Goal: Transaction & Acquisition: Purchase product/service

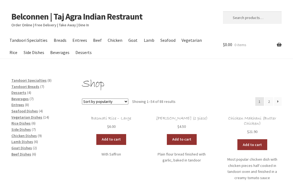
click at [17, 21] on link "Belconnen | Taj Agra Indian Restraunt" at bounding box center [76, 16] width 131 height 11
click at [97, 38] on link "Beef" at bounding box center [97, 40] width 14 height 12
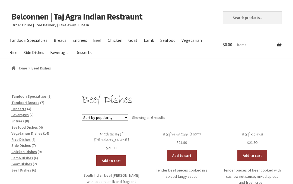
click at [114, 38] on link "Chicken" at bounding box center [115, 40] width 20 height 12
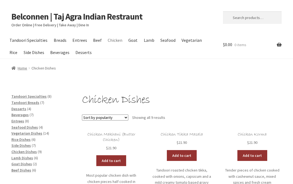
click at [81, 37] on link "Entrees" at bounding box center [80, 40] width 20 height 12
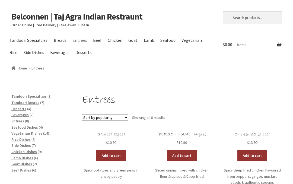
click at [18, 22] on link "Belconnen | Taj Agra Indian Restraunt" at bounding box center [76, 16] width 131 height 11
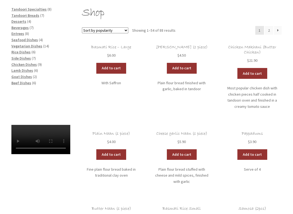
scroll to position [71, 0]
click at [46, 154] on video at bounding box center [40, 139] width 59 height 29
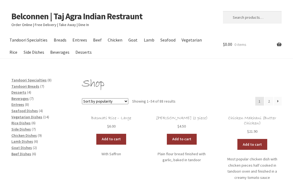
scroll to position [0, 0]
click at [22, 21] on link "Belconnen | Taj Agra Indian Restraunt" at bounding box center [76, 16] width 131 height 11
click at [64, 21] on link "Belconnen | Taj Agra Indian Restraunt" at bounding box center [76, 16] width 131 height 11
click at [23, 103] on span "Entrees" at bounding box center [17, 104] width 13 height 5
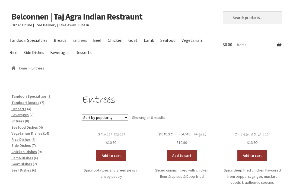
click at [113, 155] on link "Add to cart" at bounding box center [111, 155] width 30 height 11
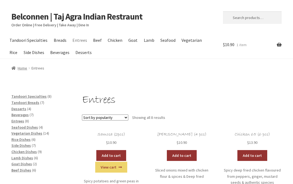
click at [23, 143] on span "Side Dishes" at bounding box center [21, 145] width 20 height 5
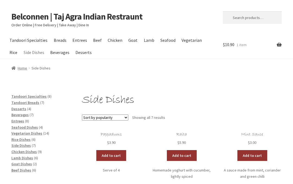
click at [114, 154] on link "Add to cart" at bounding box center [111, 155] width 30 height 11
click at [21, 169] on span "Beef Dishes" at bounding box center [21, 170] width 20 height 5
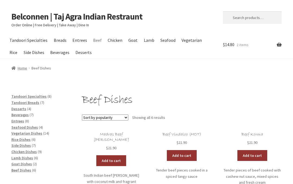
click at [115, 155] on link "Add to cart" at bounding box center [111, 160] width 30 height 11
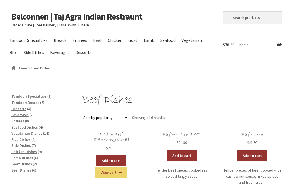
click at [28, 150] on span "Chicken Dishes" at bounding box center [24, 151] width 26 height 5
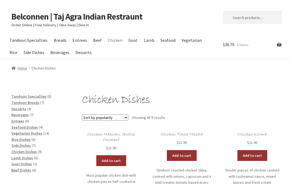
click at [187, 156] on link "Add to cart" at bounding box center [182, 155] width 30 height 11
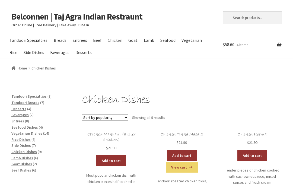
click at [0, 0] on link "Checkout" at bounding box center [0, 0] width 0 height 0
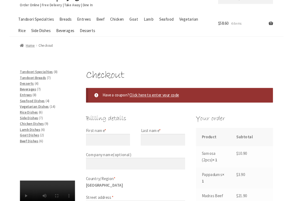
scroll to position [38, 0]
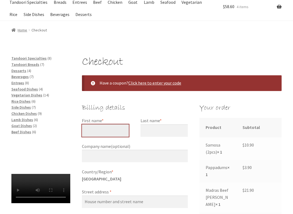
click at [99, 127] on input "First name *" at bounding box center [105, 131] width 47 height 12
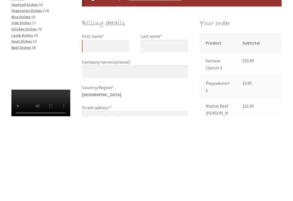
type input "[PERSON_NAME]"
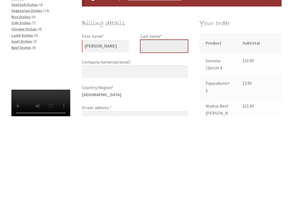
type input "[PERSON_NAME]"
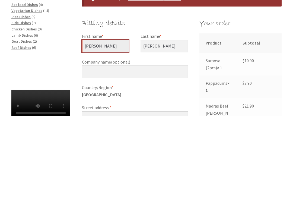
scroll to position [123, 0]
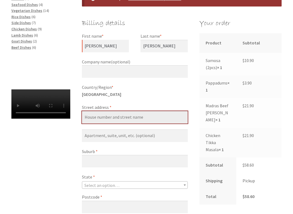
type input "[STREET_ADDRESS][PERSON_NAME]"
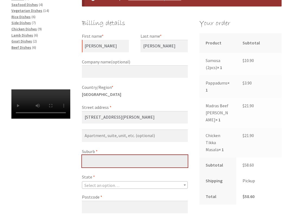
type input "43"
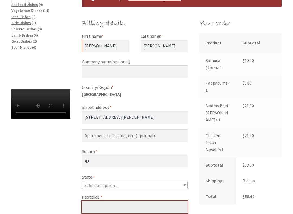
type input "2617"
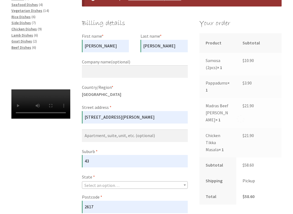
type input "[PHONE_NUMBER]"
type input "[EMAIL_ADDRESS][DOMAIN_NAME]"
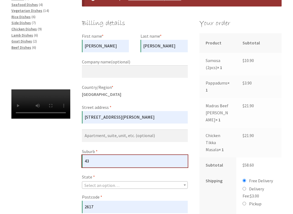
click at [105, 158] on input "43" at bounding box center [135, 161] width 106 height 12
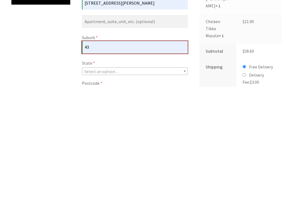
scroll to position [124, 0]
type input "4"
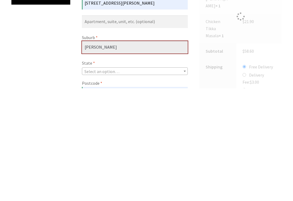
type input "[PERSON_NAME]"
click at [165, 180] on span "Select an option…" at bounding box center [134, 184] width 105 height 8
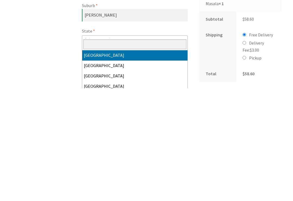
select select "ACT"
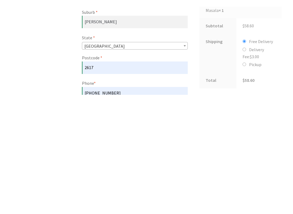
scroll to position [269, 0]
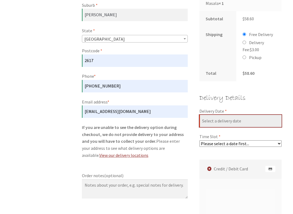
click at [233, 115] on input "Delivery Date *" at bounding box center [240, 121] width 82 height 12
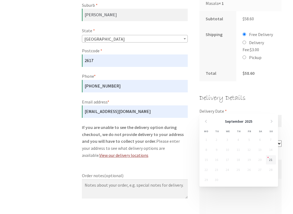
click at [271, 159] on link "21" at bounding box center [271, 159] width 10 height 9
type input "21/09/2025"
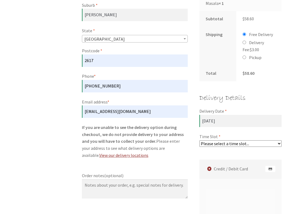
click at [244, 141] on select "Please select a time slot... 05:55 PM - 06:25 PM 06:25 PM - 06:55 PM 06:55 PM -…" at bounding box center [240, 144] width 82 height 7
select select "60c2ef62db861/0|0.00"
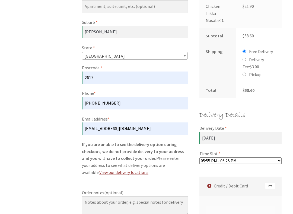
scroll to position [252, 0]
click at [244, 58] on input "Delivery Fee: $ 3.00" at bounding box center [245, 60] width 4 height 4
radio input "true"
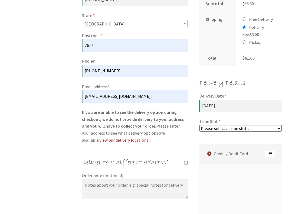
scroll to position [285, 0]
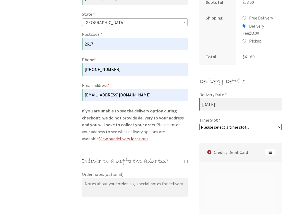
click at [249, 124] on select "Please select a time slot... 06:25 PM - 06:55 PM 06:55 PM - 07:25 PM 07:25 PM -…" at bounding box center [240, 127] width 82 height 7
click at [237, 124] on select "Please select a time slot... 06:25 PM - 06:55 PM 06:55 PM - 07:25 PM 07:25 PM -…" at bounding box center [240, 127] width 82 height 7
select select "60c2ef62db861/3|0.00"
click at [237, 124] on select "Please select a time slot... 06:25 PM - 06:55 PM 06:55 PM - 07:25 PM 07:25 PM -…" at bounding box center [240, 127] width 82 height 7
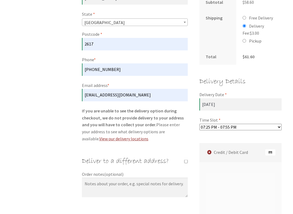
click at [245, 39] on input "Pickup" at bounding box center [245, 41] width 4 height 4
radio input "true"
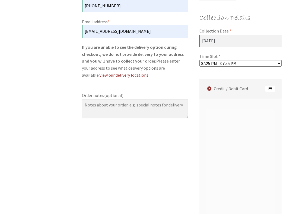
click at [258, 60] on select "Please select a time slot... 06:25 PM - 06:55 PM 06:55 PM - 07:25 PM 07:25 PM -…" at bounding box center [240, 63] width 82 height 7
click at [254, 60] on select "Please select a time slot... 06:25 PM - 06:55 PM 06:55 PM - 07:25 PM 07:25 PM -…" at bounding box center [240, 63] width 82 height 7
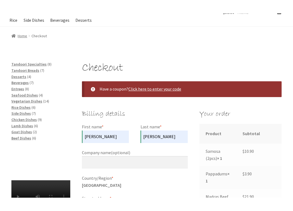
scroll to position [0, 0]
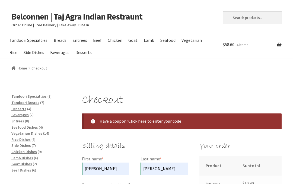
click at [66, 27] on p "Order Online | Free Delivery | Take Away | Dine In" at bounding box center [111, 25] width 200 height 6
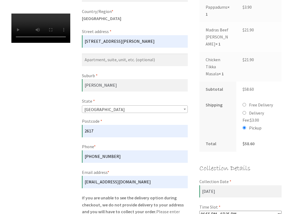
scroll to position [199, 0]
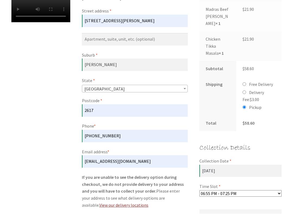
click at [255, 184] on select "Please select a time slot... 06:25 PM - 06:55 PM 06:55 PM - 07:25 PM 07:25 PM -…" at bounding box center [240, 194] width 82 height 7
click at [248, 184] on select "Please select a time slot... 06:25 PM - 06:55 PM 06:55 PM - 07:25 PM 07:25 PM -…" at bounding box center [240, 193] width 82 height 7
select select "60c2ef62db861/1|0.00"
click at [246, 91] on input "Delivery Fee: $ 3.00" at bounding box center [245, 93] width 4 height 4
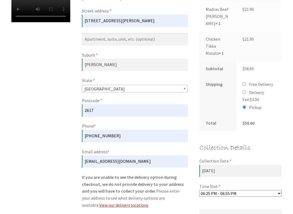
radio input "true"
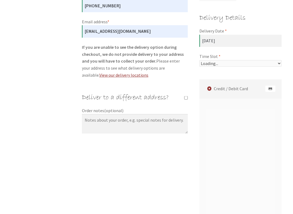
select select "60c2ef62db861/1|0.00"
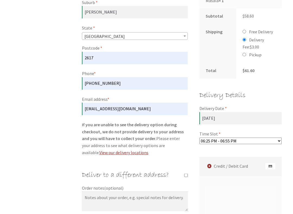
scroll to position [272, 0]
click at [242, 157] on label "Credit / Debit Card" at bounding box center [241, 166] width 81 height 19
click at [0, 0] on input "Credit / Debit Card" at bounding box center [0, 0] width 0 height 0
click at [275, 163] on img "Checkout" at bounding box center [270, 166] width 10 height 7
click at [0, 0] on input "Credit / Debit Card" at bounding box center [0, 0] width 0 height 0
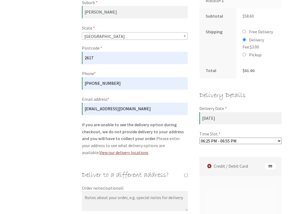
click at [236, 157] on label "Credit / Debit Card" at bounding box center [241, 166] width 81 height 19
click at [0, 0] on input "Credit / Debit Card" at bounding box center [0, 0] width 0 height 0
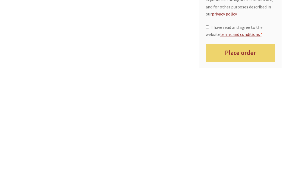
scroll to position [530, 0]
click at [209, 138] on input "I have read and agree to the website terms and conditions *" at bounding box center [208, 140] width 4 height 4
checkbox input "true"
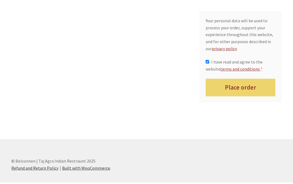
scroll to position [608, 0]
click at [244, 79] on button "Place order" at bounding box center [241, 88] width 70 height 18
